Goal: Task Accomplishment & Management: Manage account settings

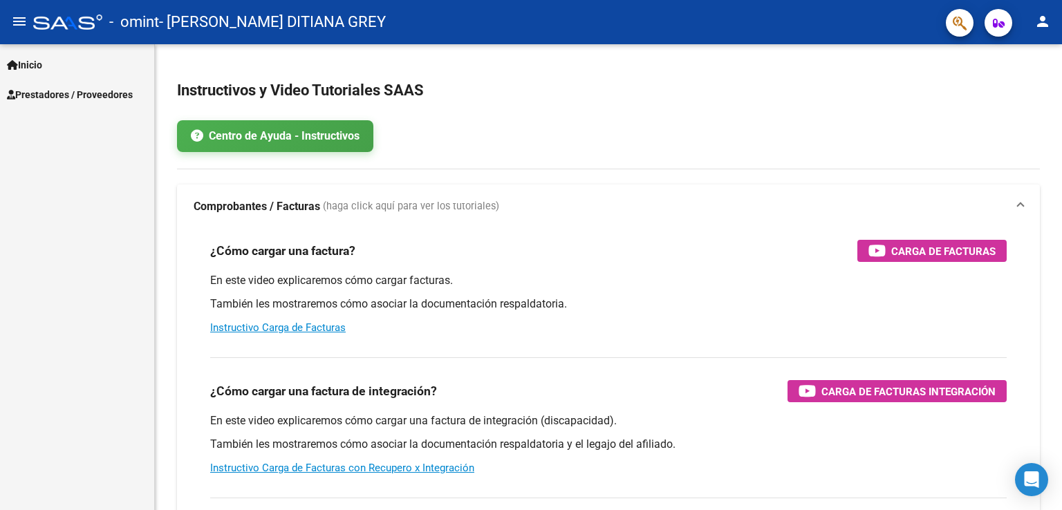
click at [65, 83] on link "Prestadores / Proveedores" at bounding box center [77, 95] width 154 height 30
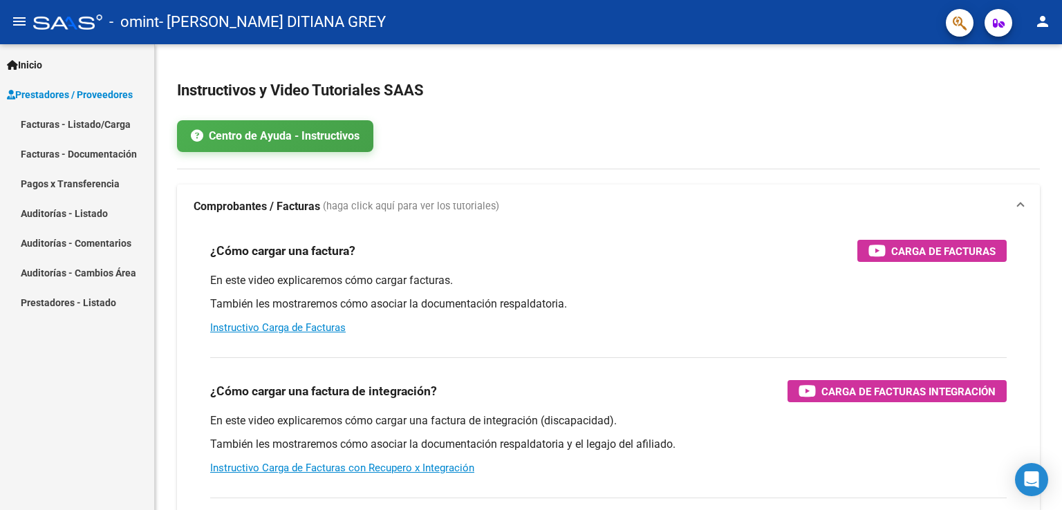
click at [98, 127] on link "Facturas - Listado/Carga" at bounding box center [77, 124] width 154 height 30
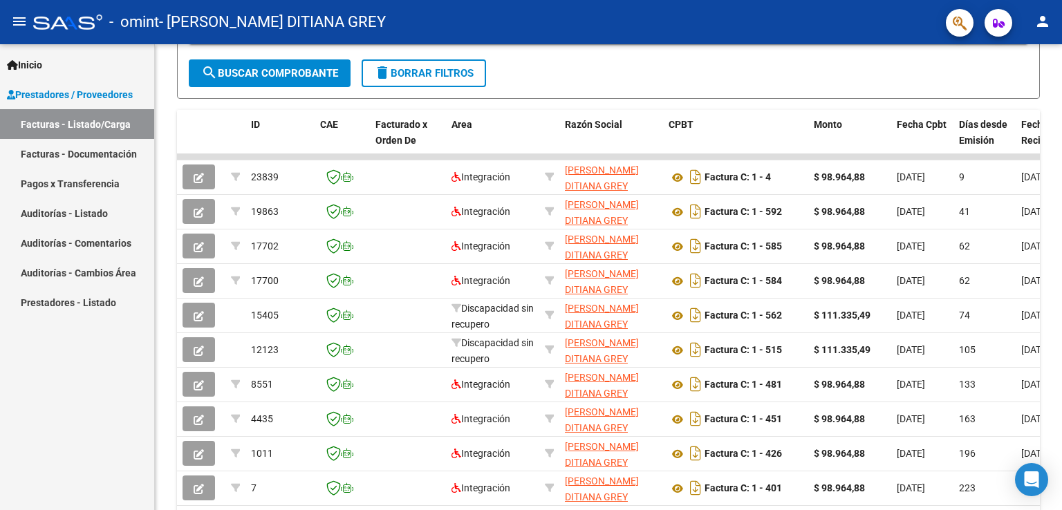
scroll to position [343, 0]
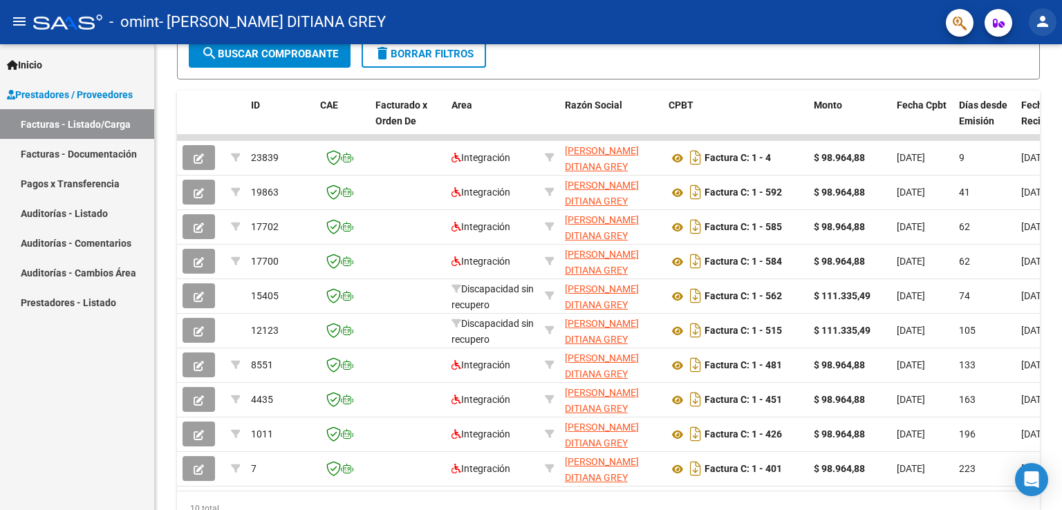
click at [1045, 26] on mat-icon "person" at bounding box center [1043, 21] width 17 height 17
click at [1015, 91] on button "exit_to_app Salir" at bounding box center [1014, 91] width 84 height 33
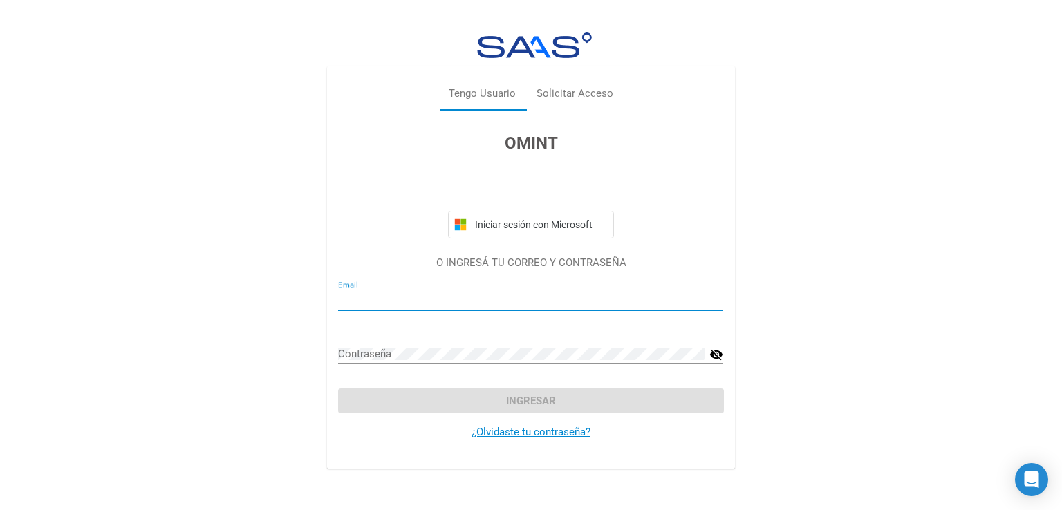
type input "[EMAIL_ADDRESS][DOMAIN_NAME]"
